Goal: Transaction & Acquisition: Purchase product/service

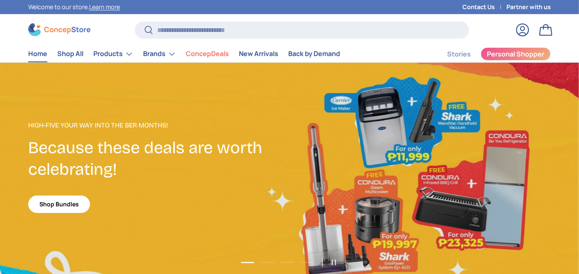
scroll to position [2144, 3391]
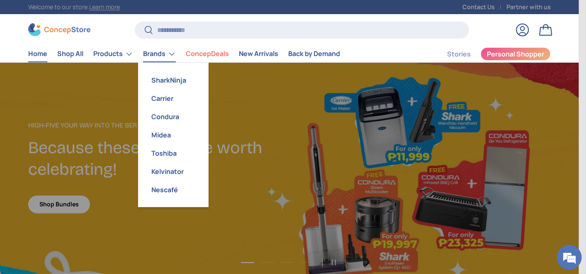
click at [161, 54] on link "Brands" at bounding box center [159, 54] width 33 height 17
click at [162, 117] on link "Condura" at bounding box center [173, 116] width 61 height 18
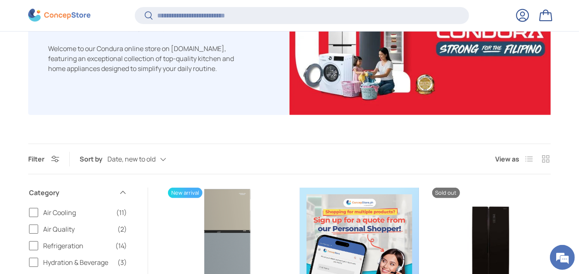
scroll to position [229, 0]
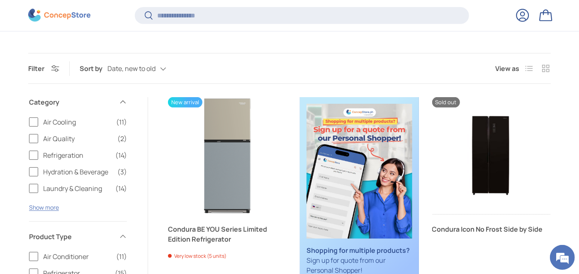
click at [47, 122] on span "Air Cooling" at bounding box center [77, 122] width 68 height 10
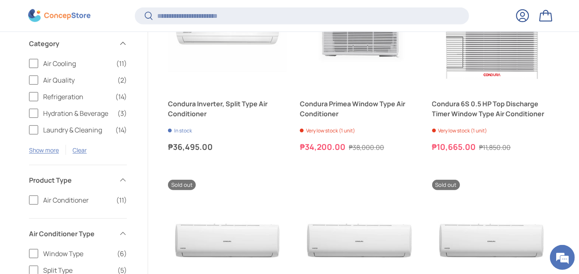
scroll to position [367, 0]
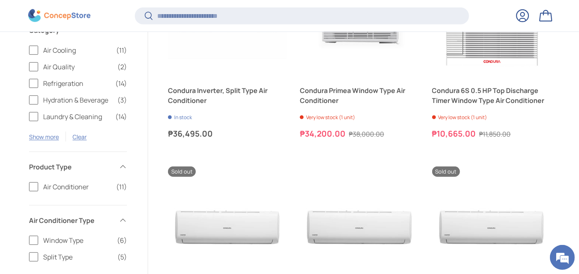
click at [73, 184] on span "Air Conditioner" at bounding box center [77, 187] width 68 height 10
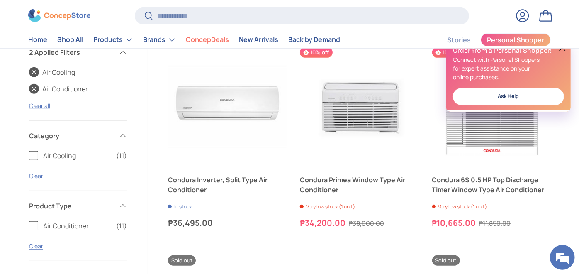
scroll to position [258, 0]
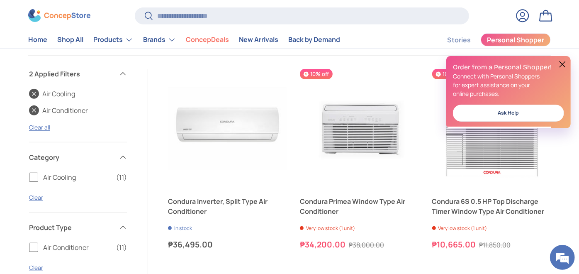
click at [563, 67] on button at bounding box center [562, 64] width 10 height 10
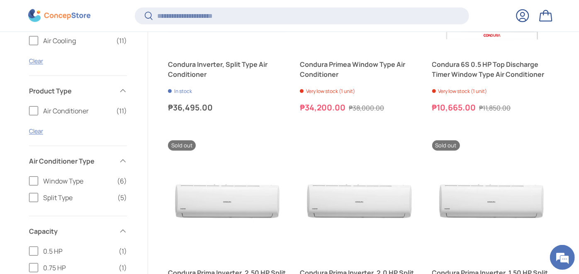
scroll to position [395, 0]
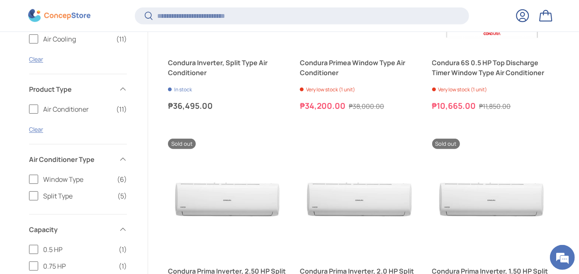
click at [59, 177] on span "Window Type" at bounding box center [77, 179] width 69 height 10
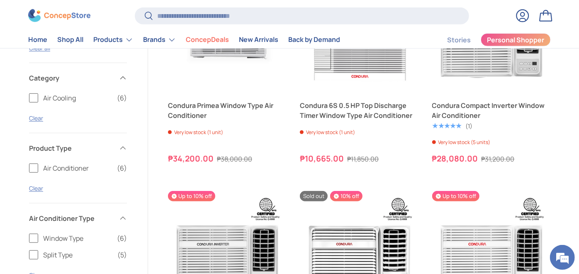
scroll to position [258, 0]
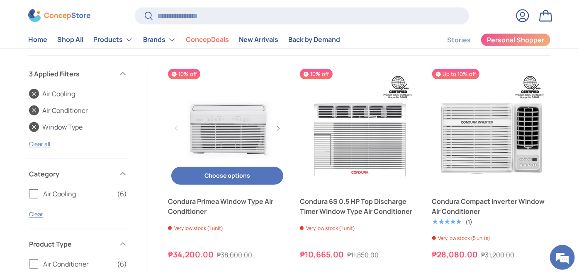
click at [218, 133] on link "Condura Primea Window Type Air Conditioner" at bounding box center [227, 128] width 119 height 119
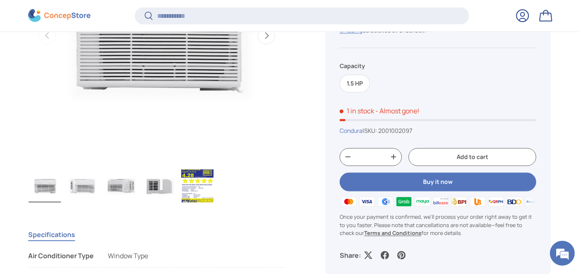
scroll to position [459, 0]
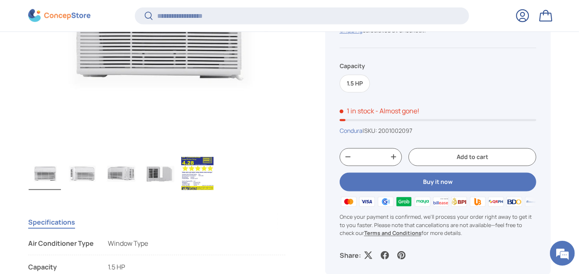
click at [80, 170] on img "Gallery Viewer" at bounding box center [83, 173] width 32 height 33
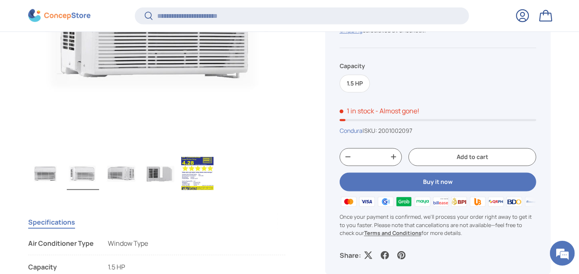
click at [122, 176] on img "Gallery Viewer" at bounding box center [121, 173] width 32 height 33
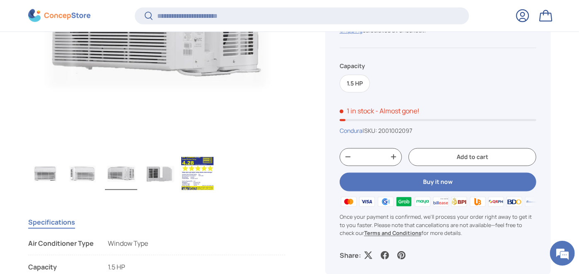
click at [156, 175] on img "Gallery Viewer" at bounding box center [159, 173] width 32 height 33
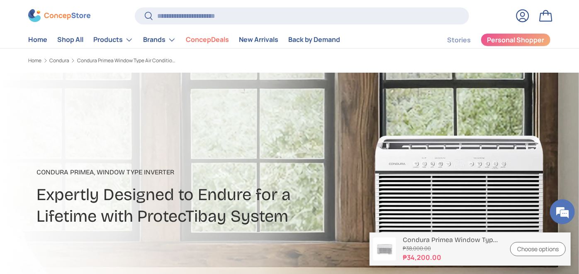
scroll to position [0, 0]
